Goal: Task Accomplishment & Management: Manage account settings

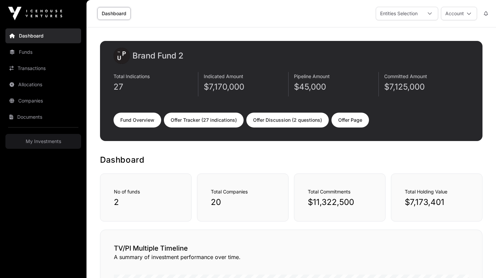
scroll to position [30, 0]
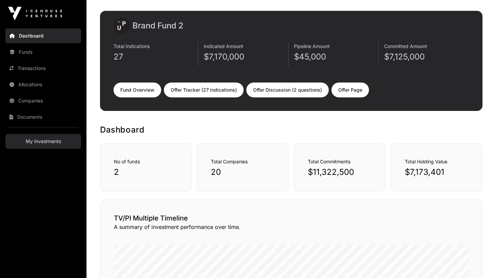
click at [44, 144] on link "My Investments" at bounding box center [43, 141] width 76 height 15
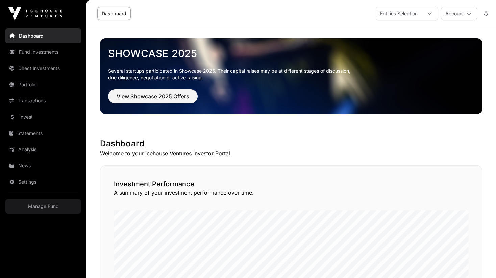
click at [34, 31] on link "Dashboard" at bounding box center [43, 35] width 76 height 15
click at [51, 208] on link "Manage Fund" at bounding box center [43, 206] width 76 height 15
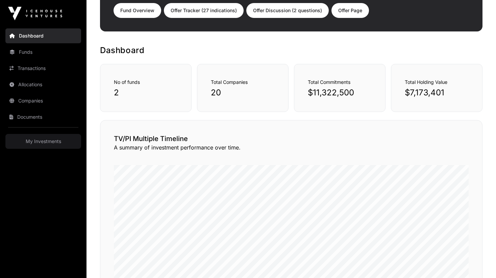
scroll to position [117, 0]
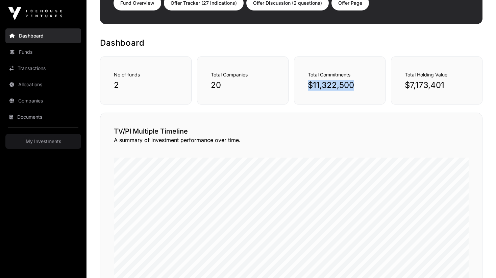
drag, startPoint x: 307, startPoint y: 84, endPoint x: 367, endPoint y: 88, distance: 59.9
click at [365, 88] on div "Total Commitments $11,322,500" at bounding box center [340, 80] width 92 height 48
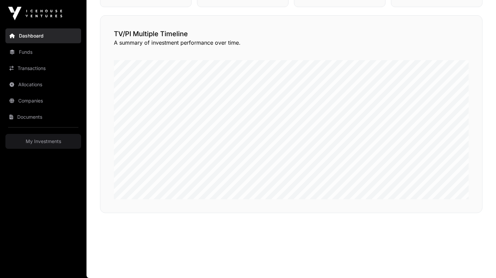
scroll to position [0, 0]
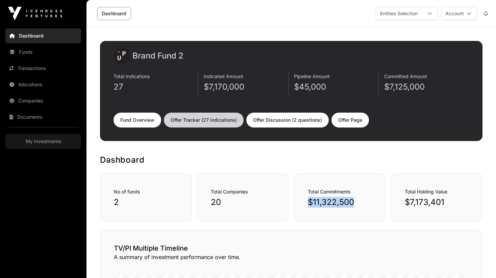
click at [196, 120] on link "Offer Tracker (27 indications)" at bounding box center [204, 119] width 80 height 15
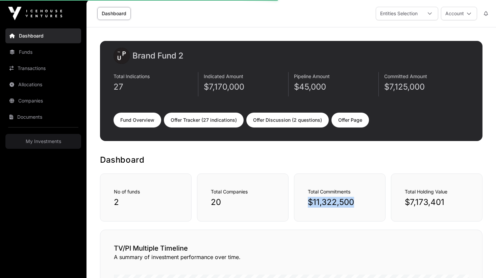
select select "*"
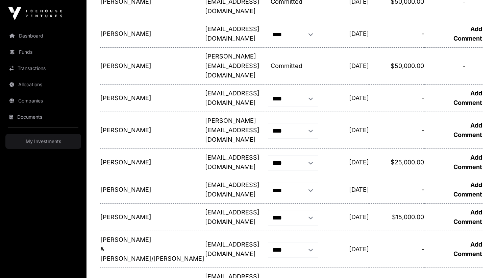
scroll to position [473, 0]
